Goal: Navigation & Orientation: Find specific page/section

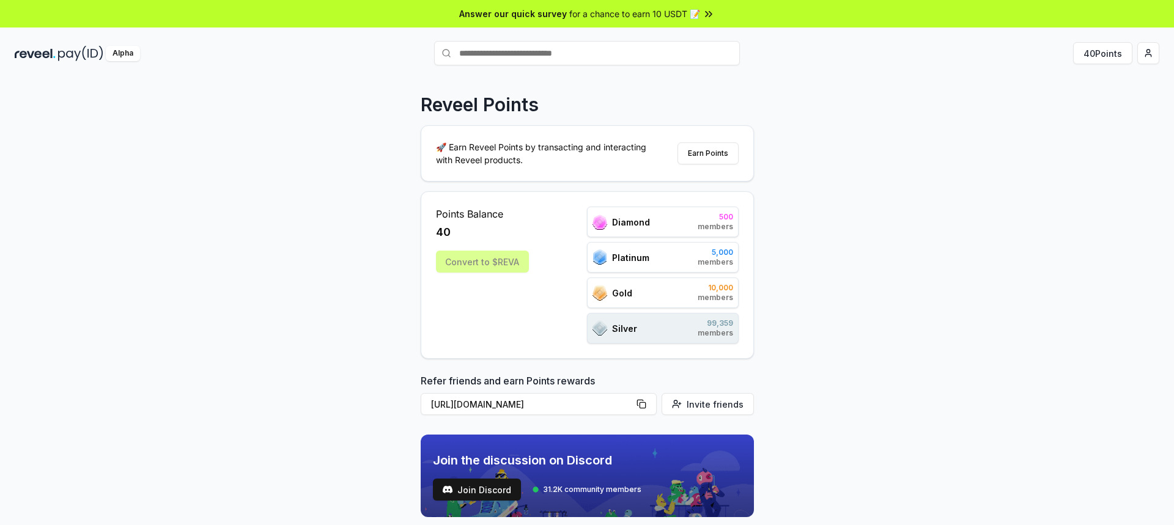
click at [134, 58] on div "Alpha" at bounding box center [123, 53] width 34 height 15
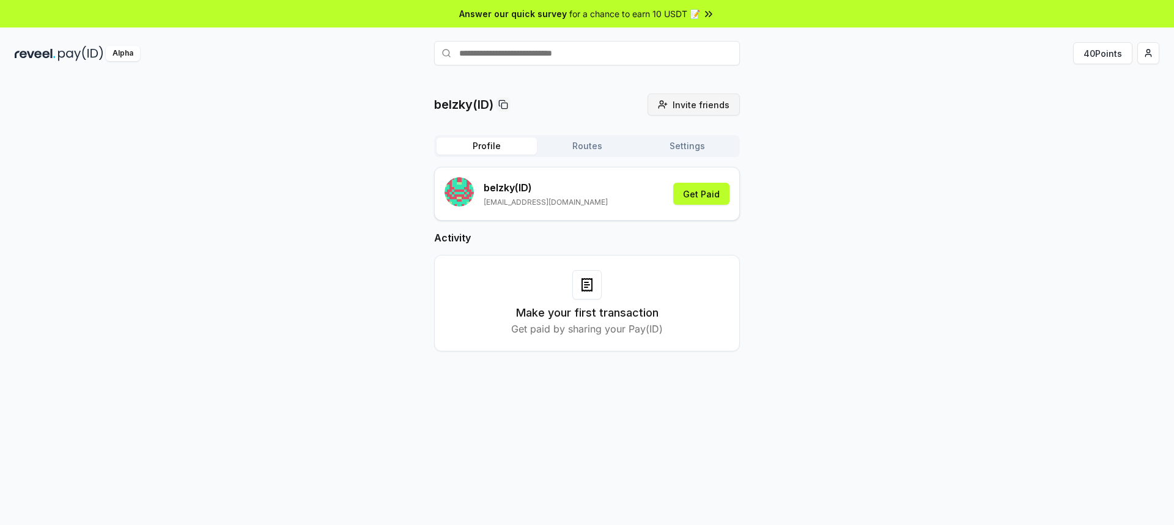
click at [659, 108] on button "Invite friends Invite" at bounding box center [694, 105] width 92 height 22
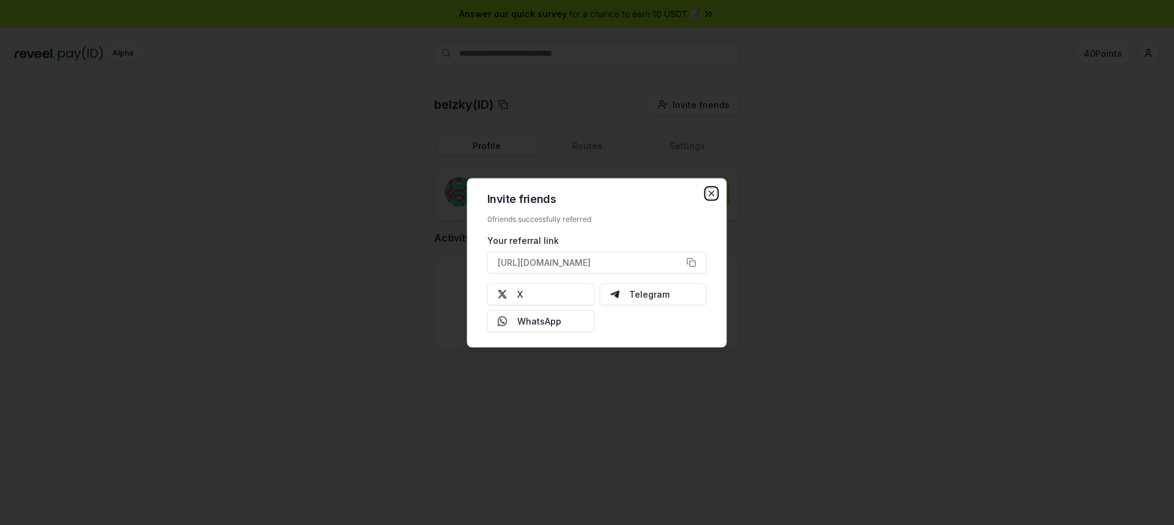
click at [709, 193] on icon "button" at bounding box center [712, 193] width 10 height 10
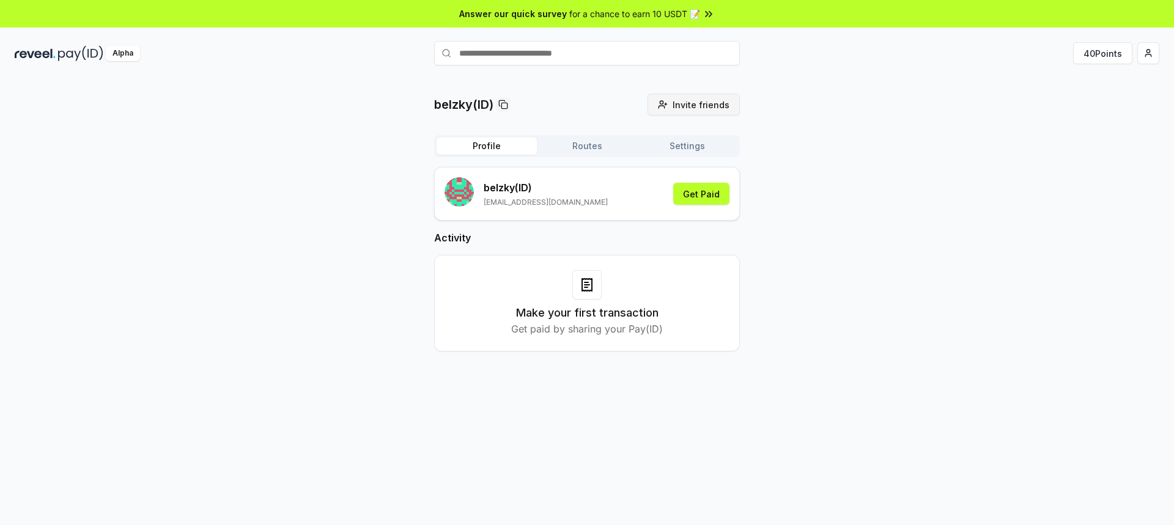
click at [674, 114] on button "Invite friends Invite" at bounding box center [694, 105] width 92 height 22
